Goal: Task Accomplishment & Management: Use online tool/utility

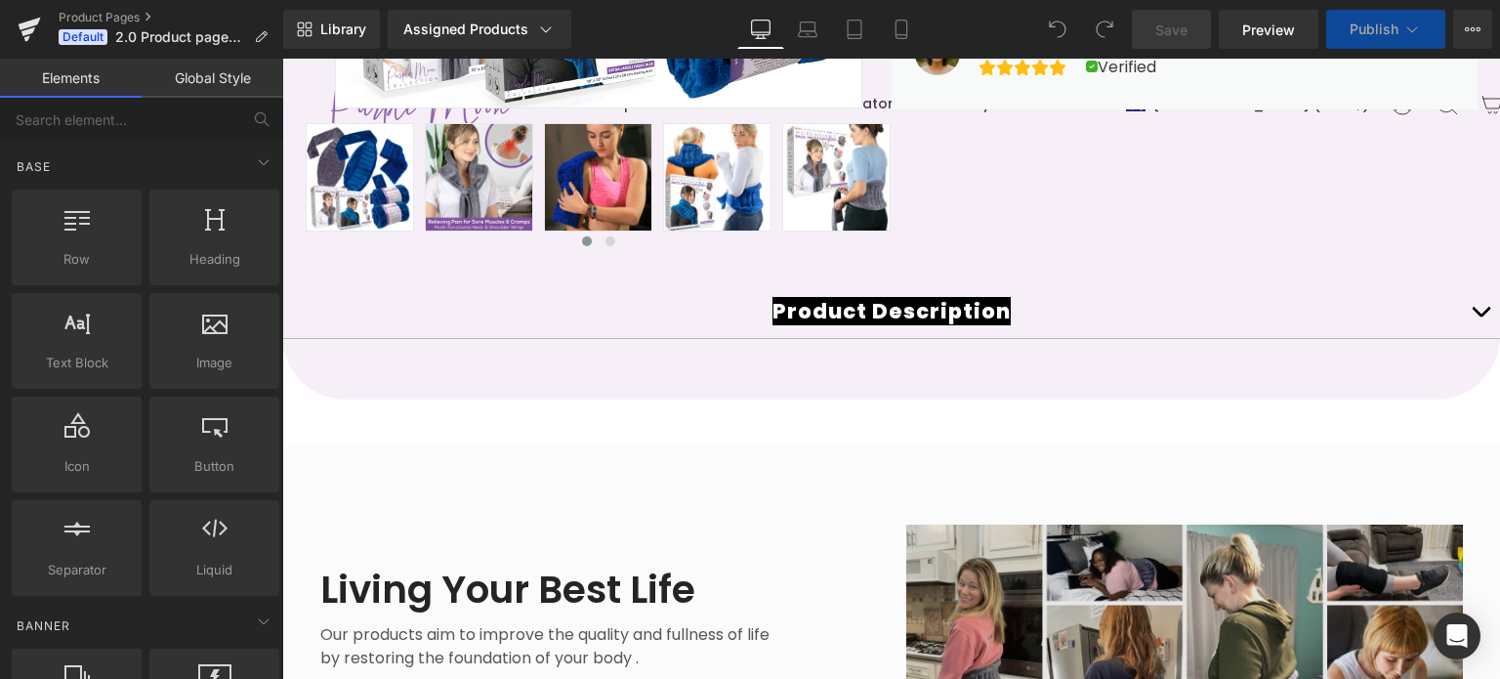
scroll to position [782, 0]
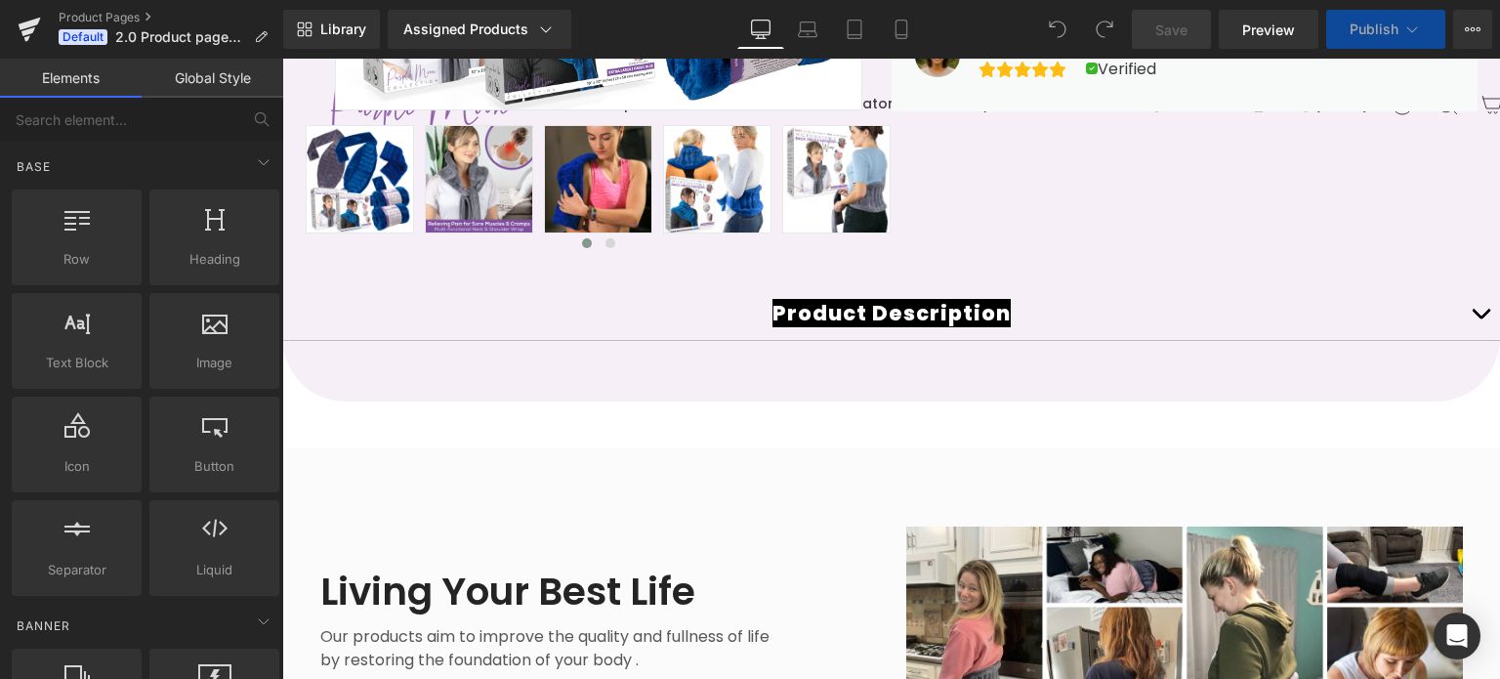
click at [887, 302] on div "Product Description Text Block Product Details Text Block 🟣 Bundle & Save – A P…" at bounding box center [891, 328] width 1218 height 84
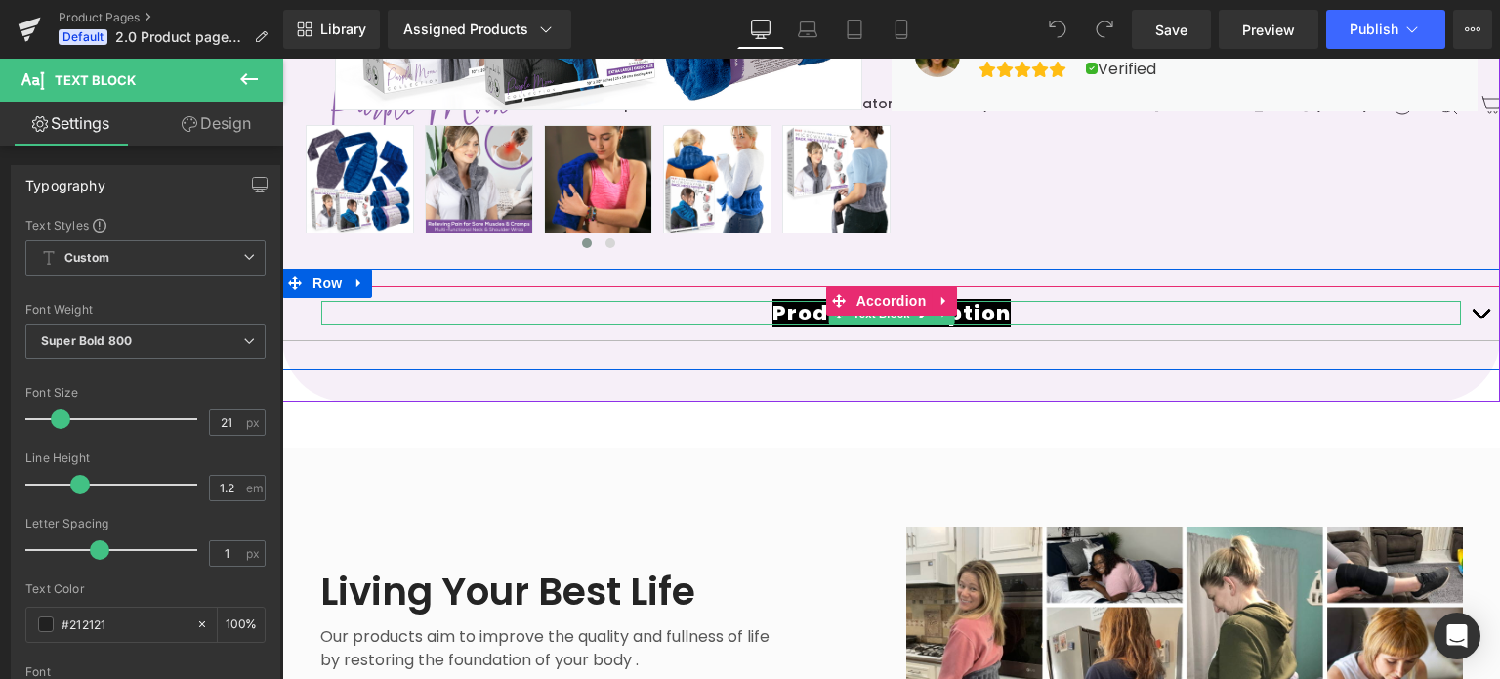
click at [794, 313] on span "Product Description" at bounding box center [892, 313] width 238 height 28
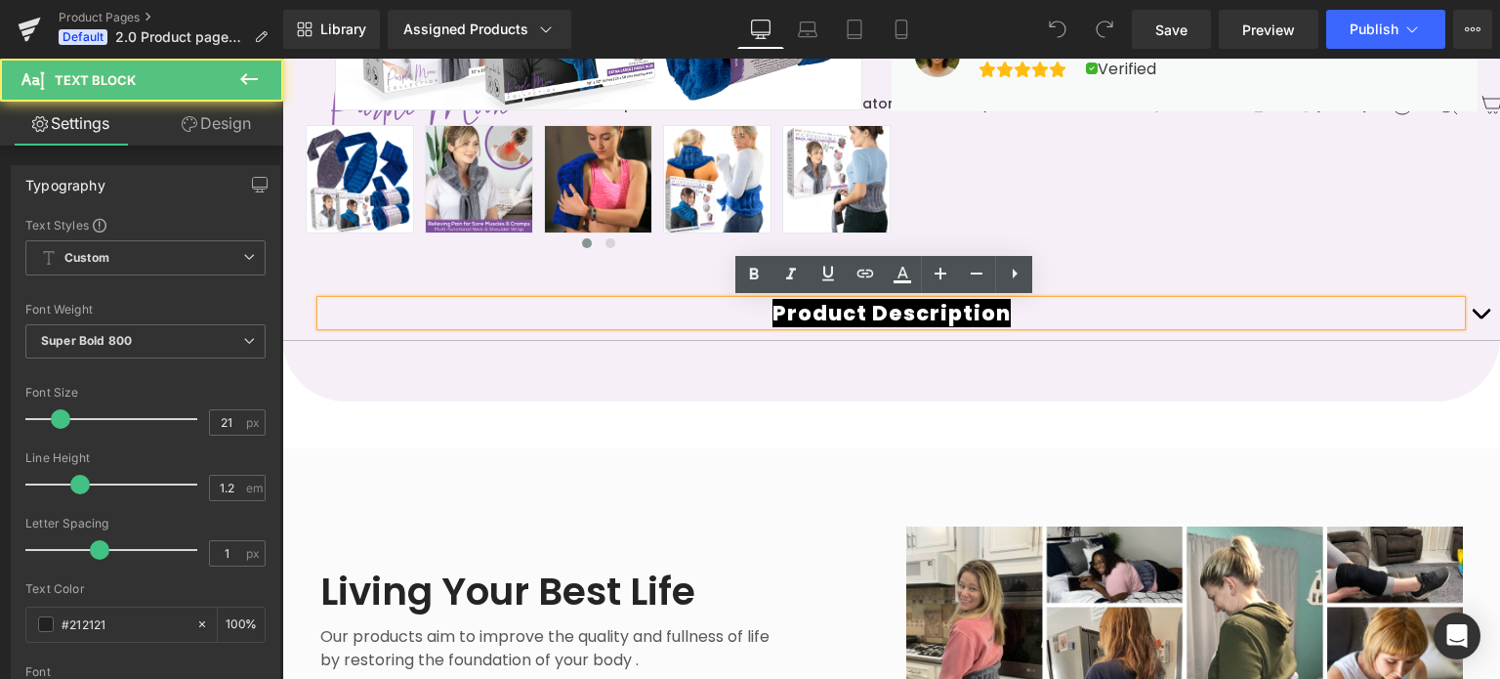
click at [746, 338] on div "Product Description Text Block" at bounding box center [891, 313] width 1218 height 55
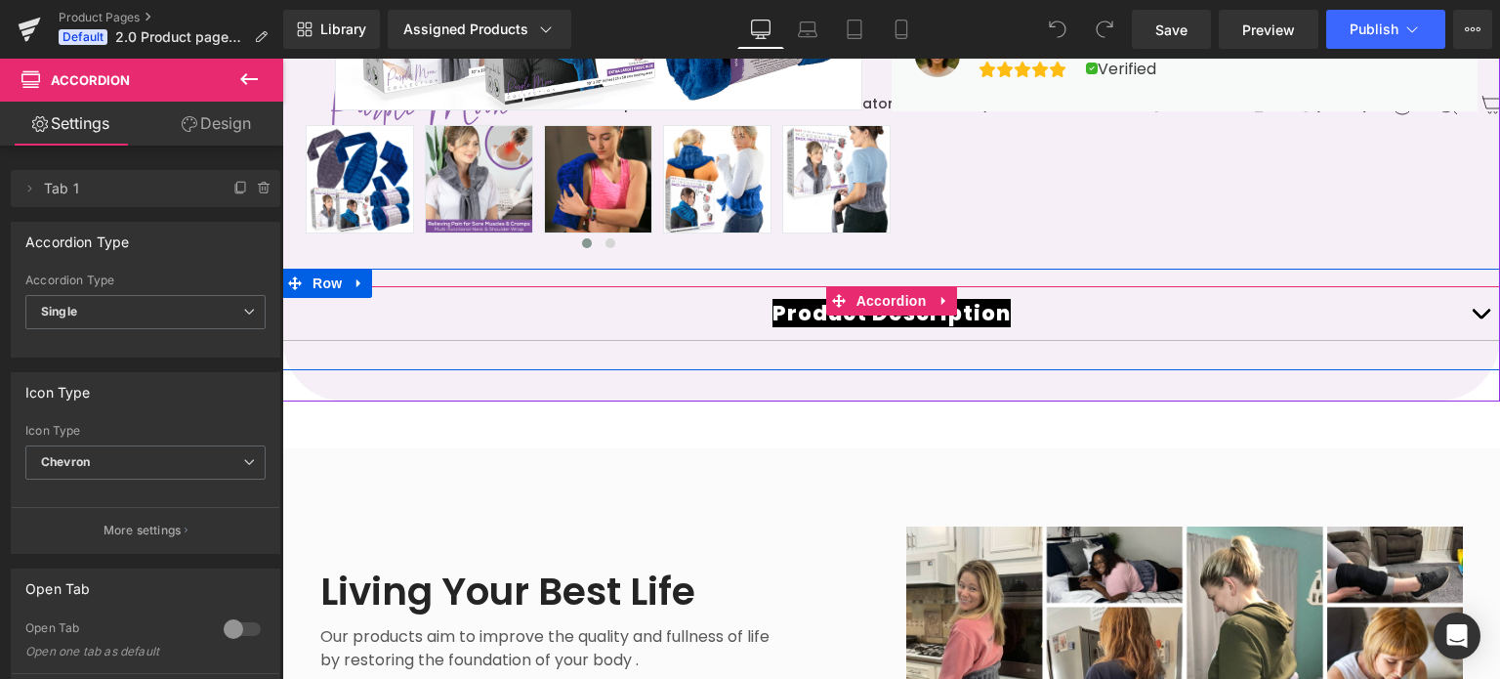
click at [762, 350] on div "Product Description Text Block Product Details Text Block 🟣 Bundle & Save – A P…" at bounding box center [891, 328] width 1218 height 84
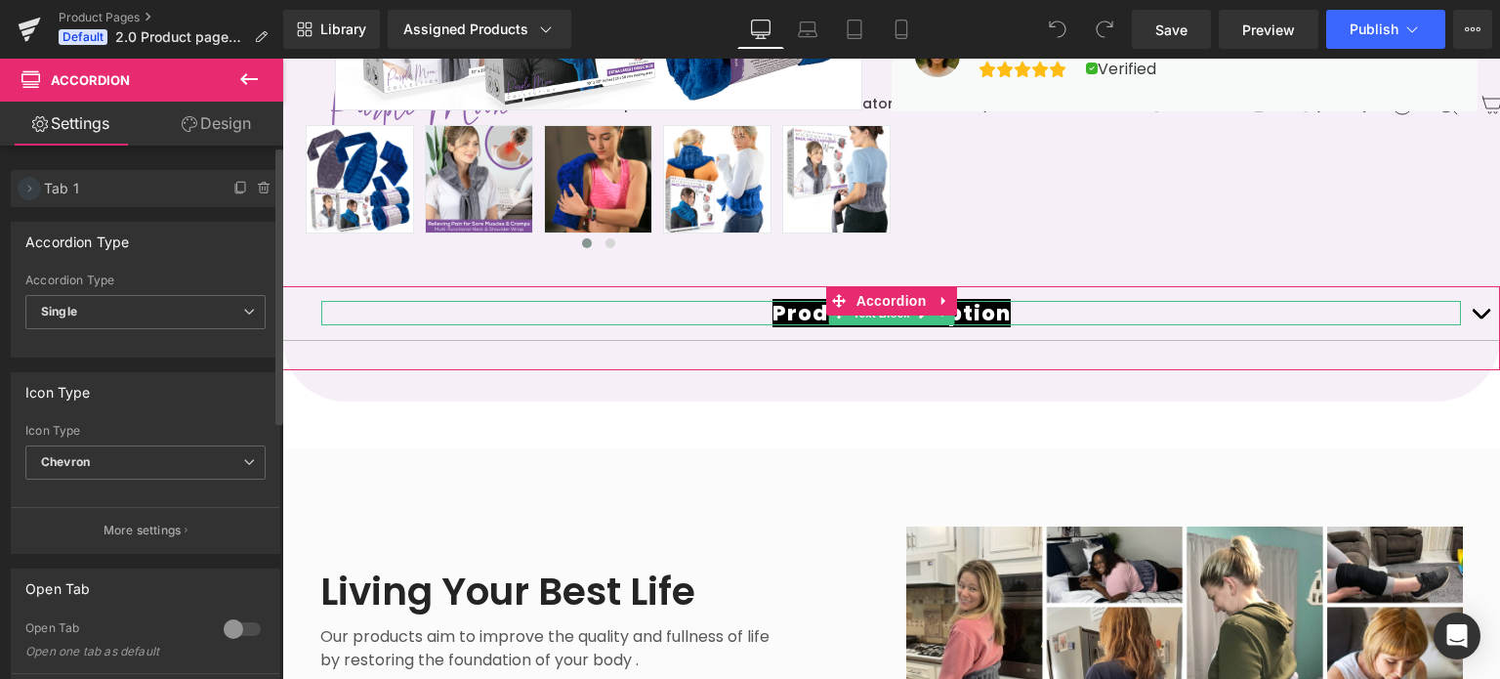
click at [27, 190] on icon at bounding box center [29, 189] width 16 height 16
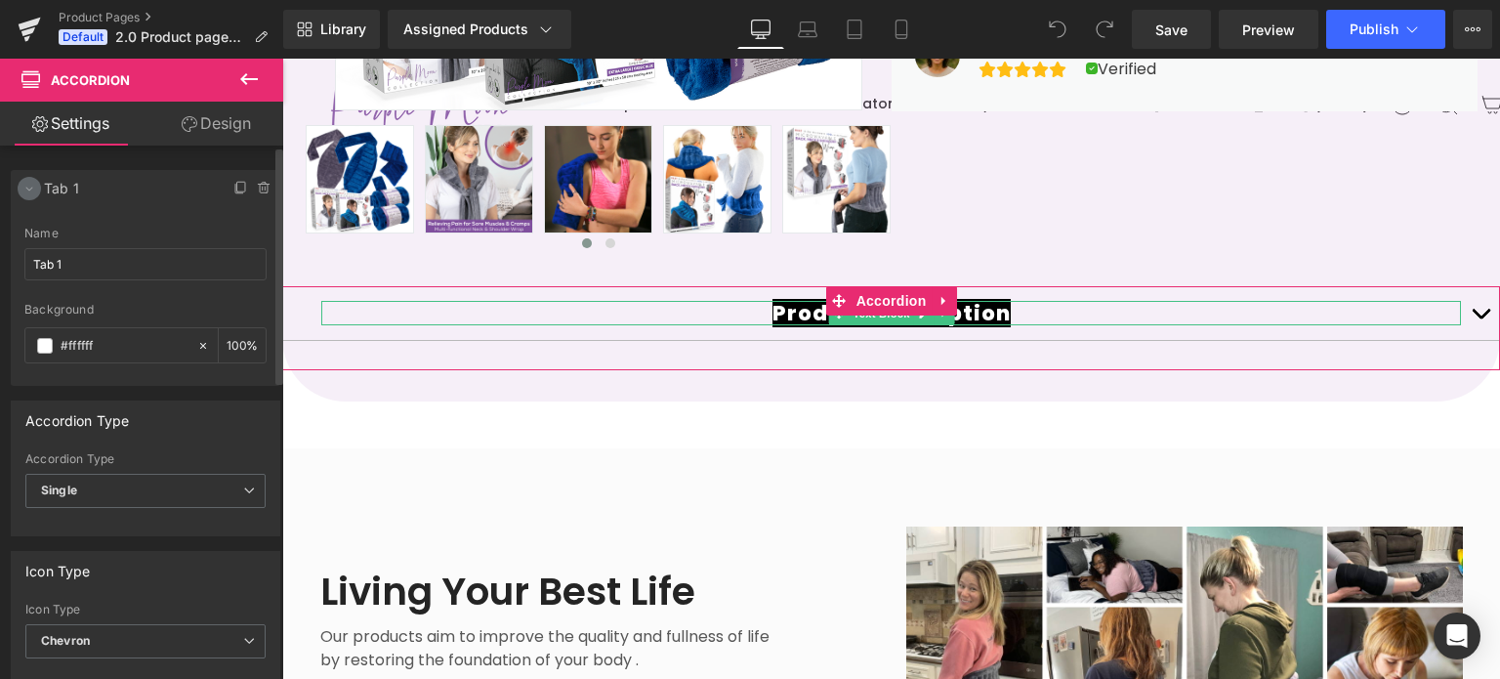
click at [32, 188] on icon at bounding box center [29, 189] width 16 height 16
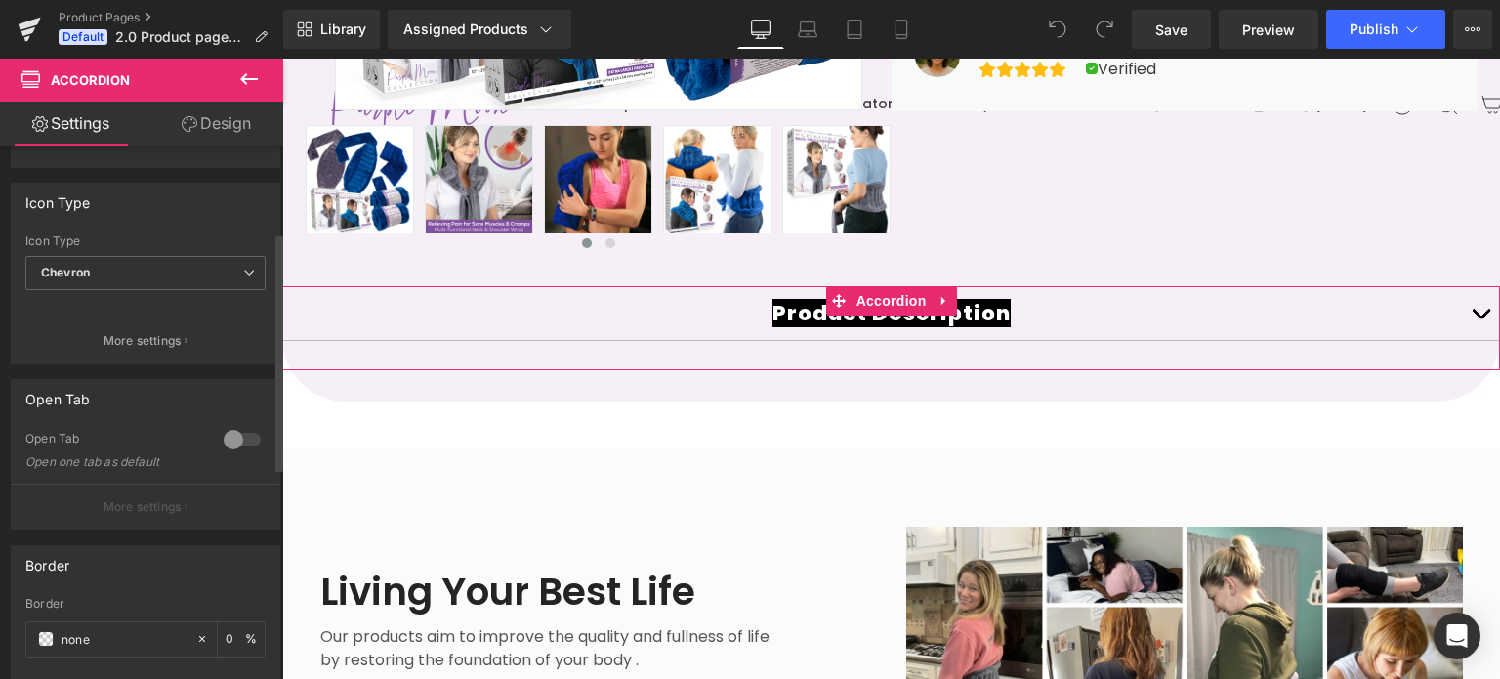
scroll to position [195, 0]
click at [231, 431] on div at bounding box center [242, 433] width 47 height 31
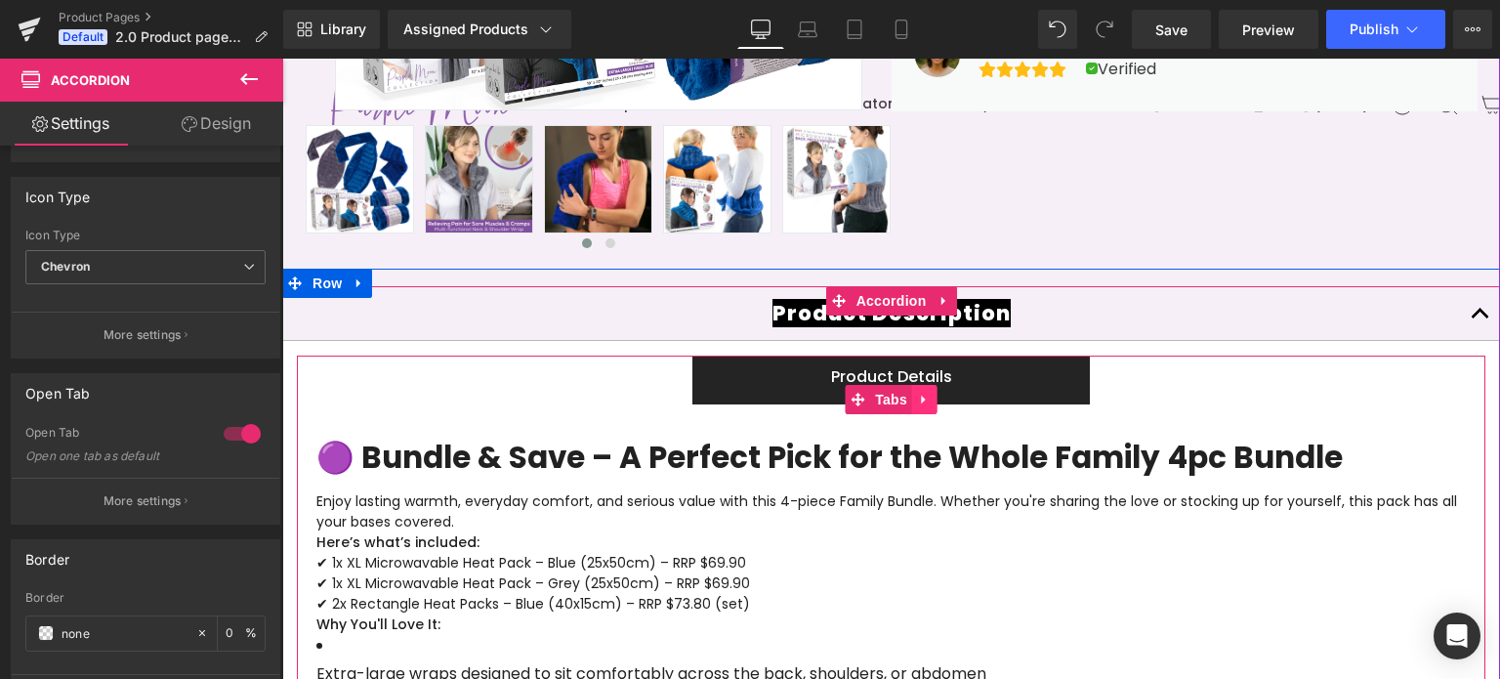
click at [912, 395] on link at bounding box center [924, 399] width 25 height 29
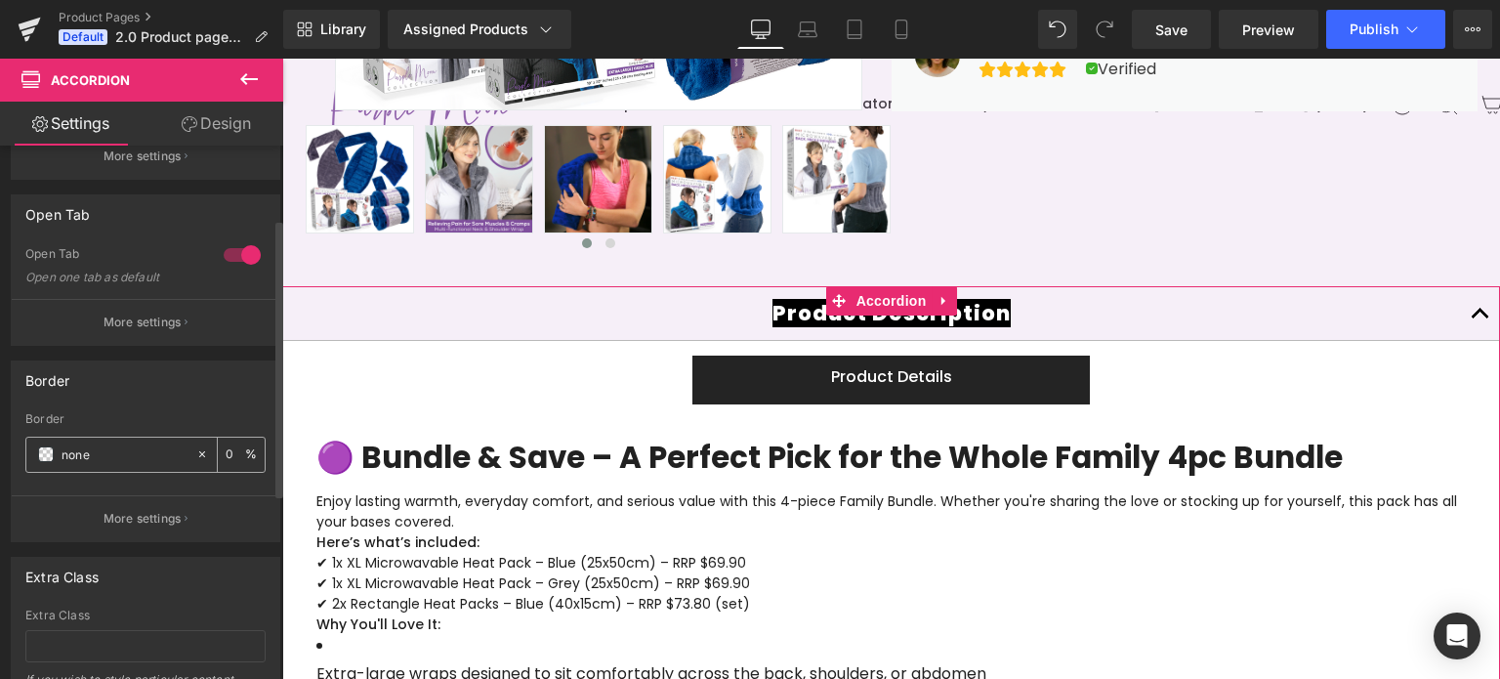
scroll to position [391, 0]
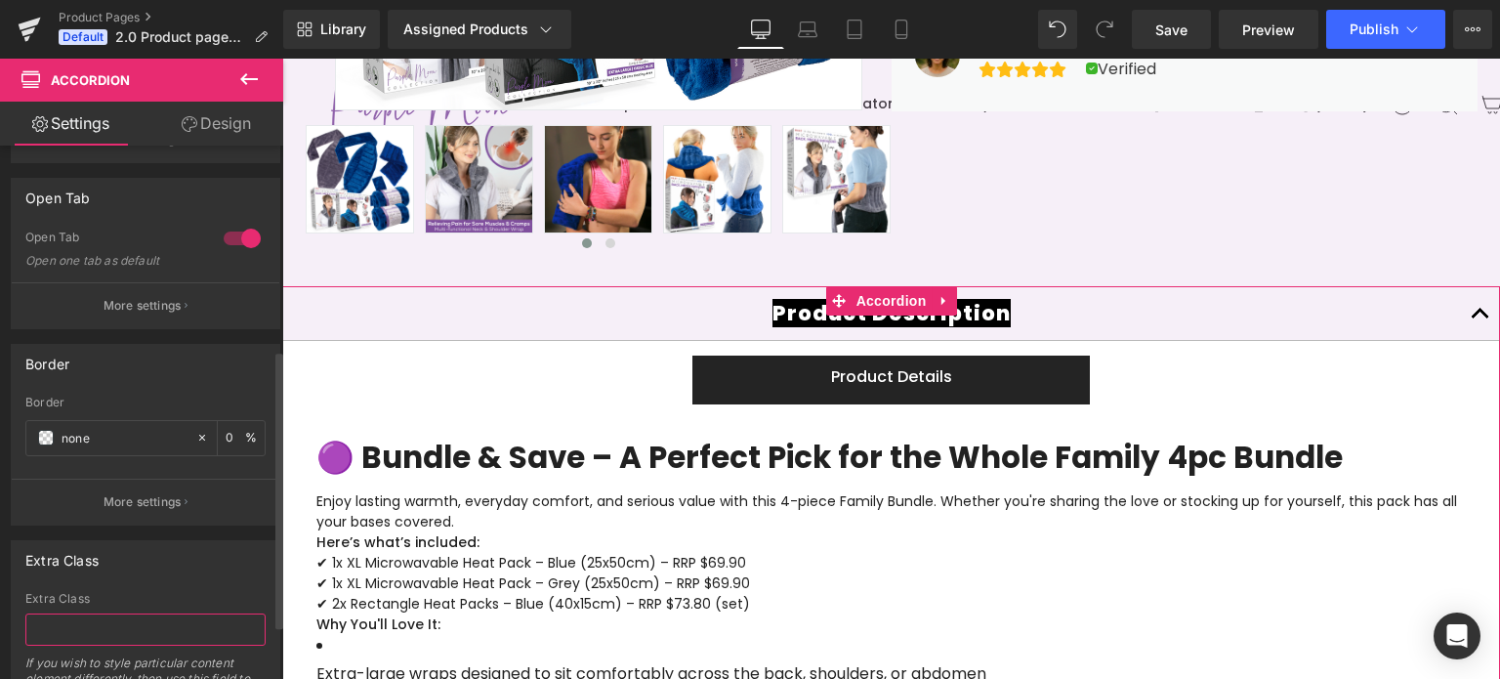
click at [96, 635] on input "text" at bounding box center [145, 629] width 240 height 32
type input "product_details_custom"
click at [239, 237] on div at bounding box center [242, 238] width 47 height 31
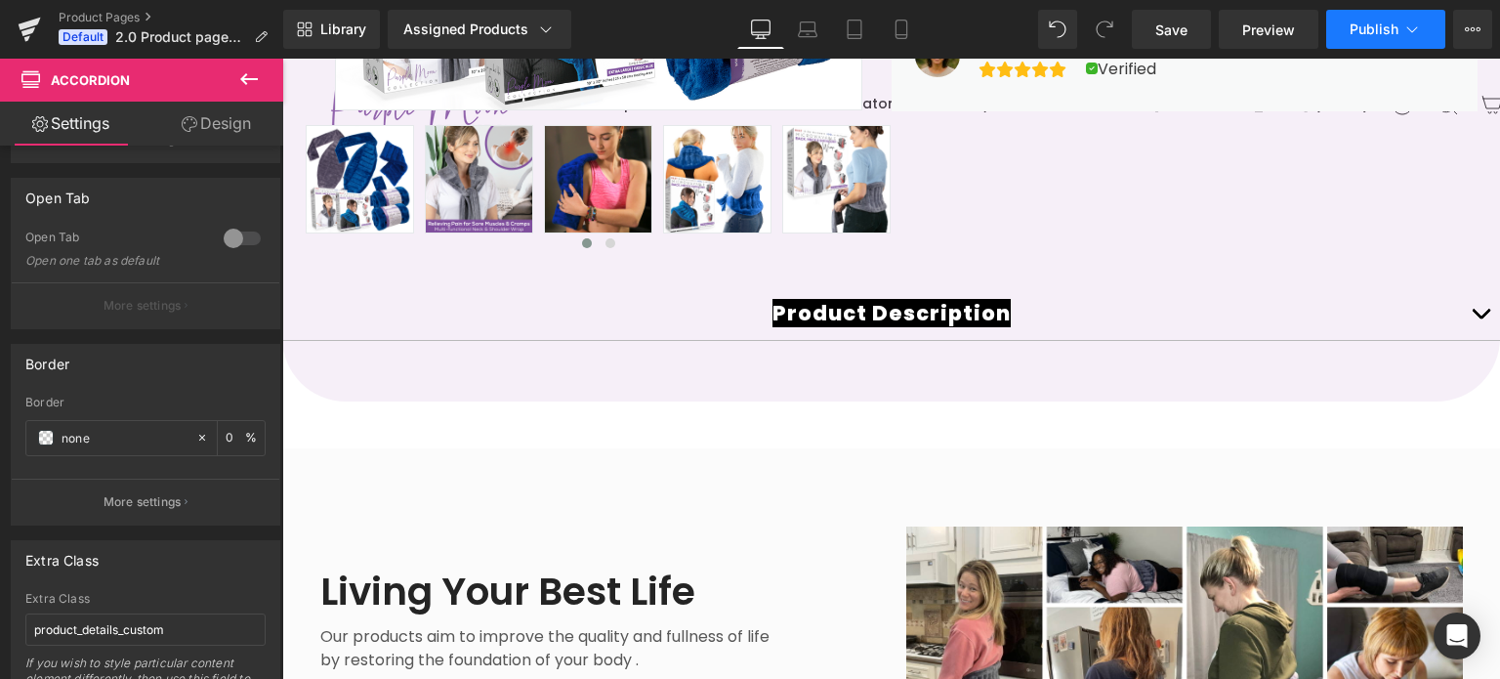
click at [1379, 26] on span "Publish" at bounding box center [1374, 29] width 49 height 16
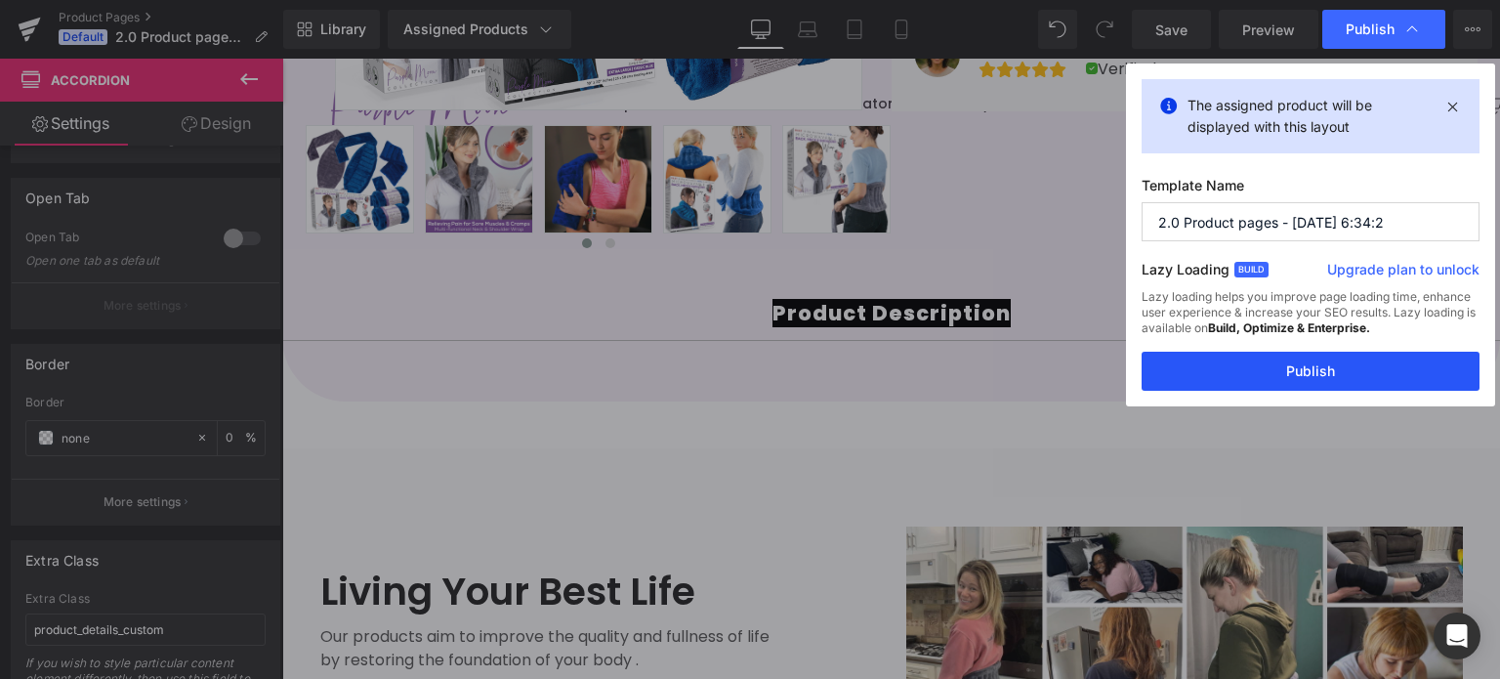
click at [1278, 379] on button "Publish" at bounding box center [1311, 371] width 338 height 39
